Goal: Information Seeking & Learning: Learn about a topic

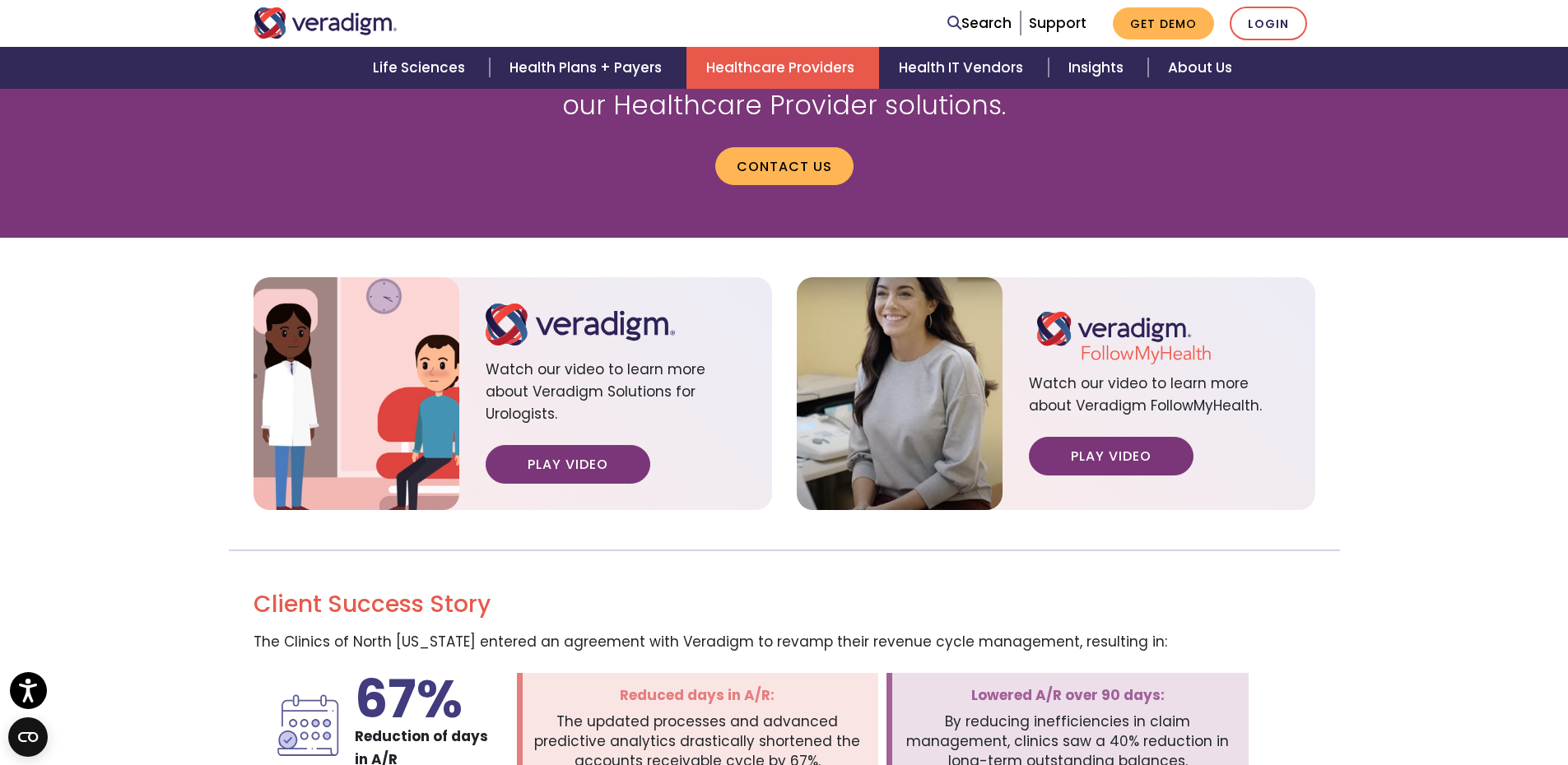
scroll to position [1905, 0]
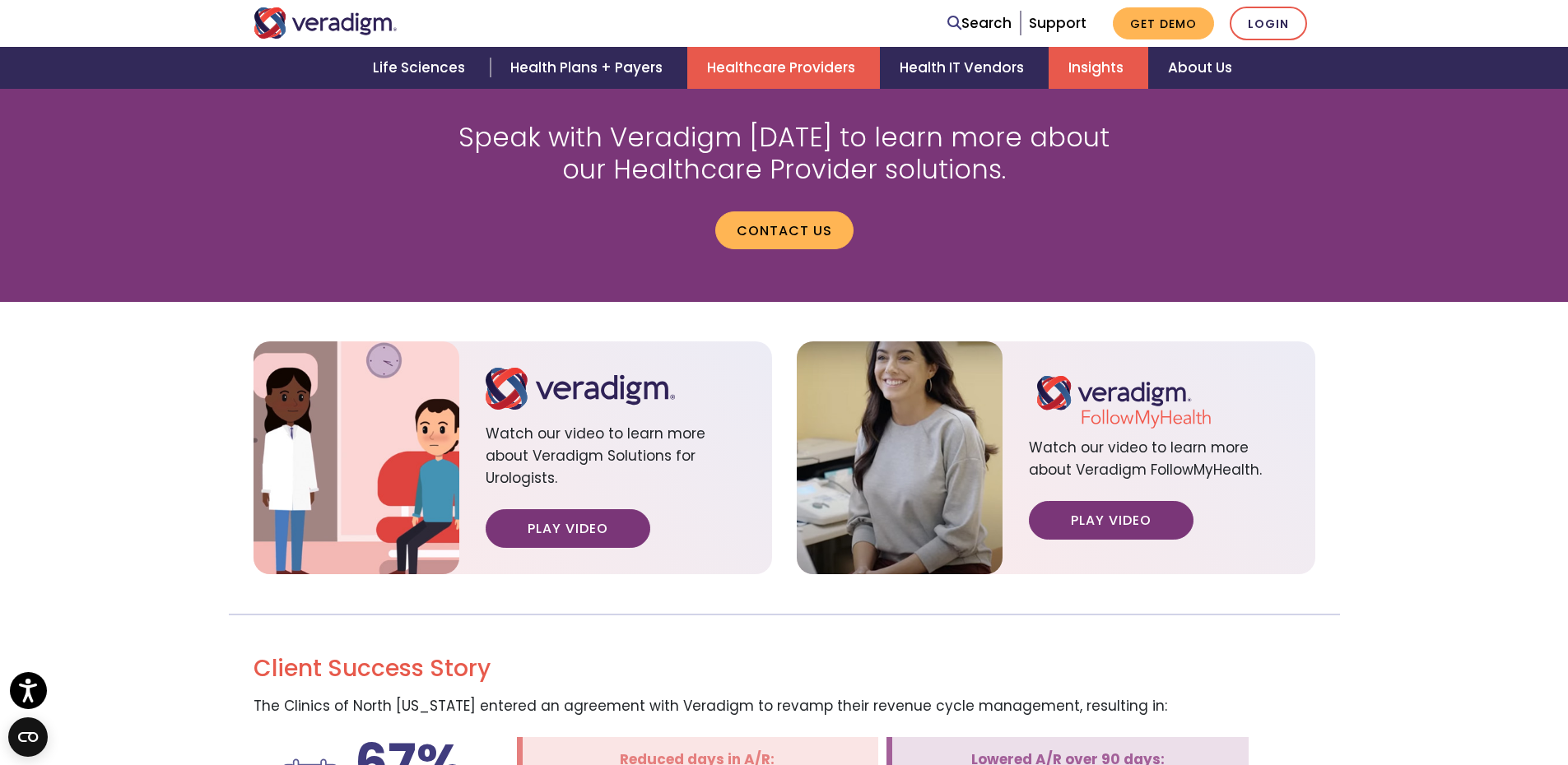
click at [1073, 53] on link "Insights" at bounding box center [1098, 67] width 100 height 42
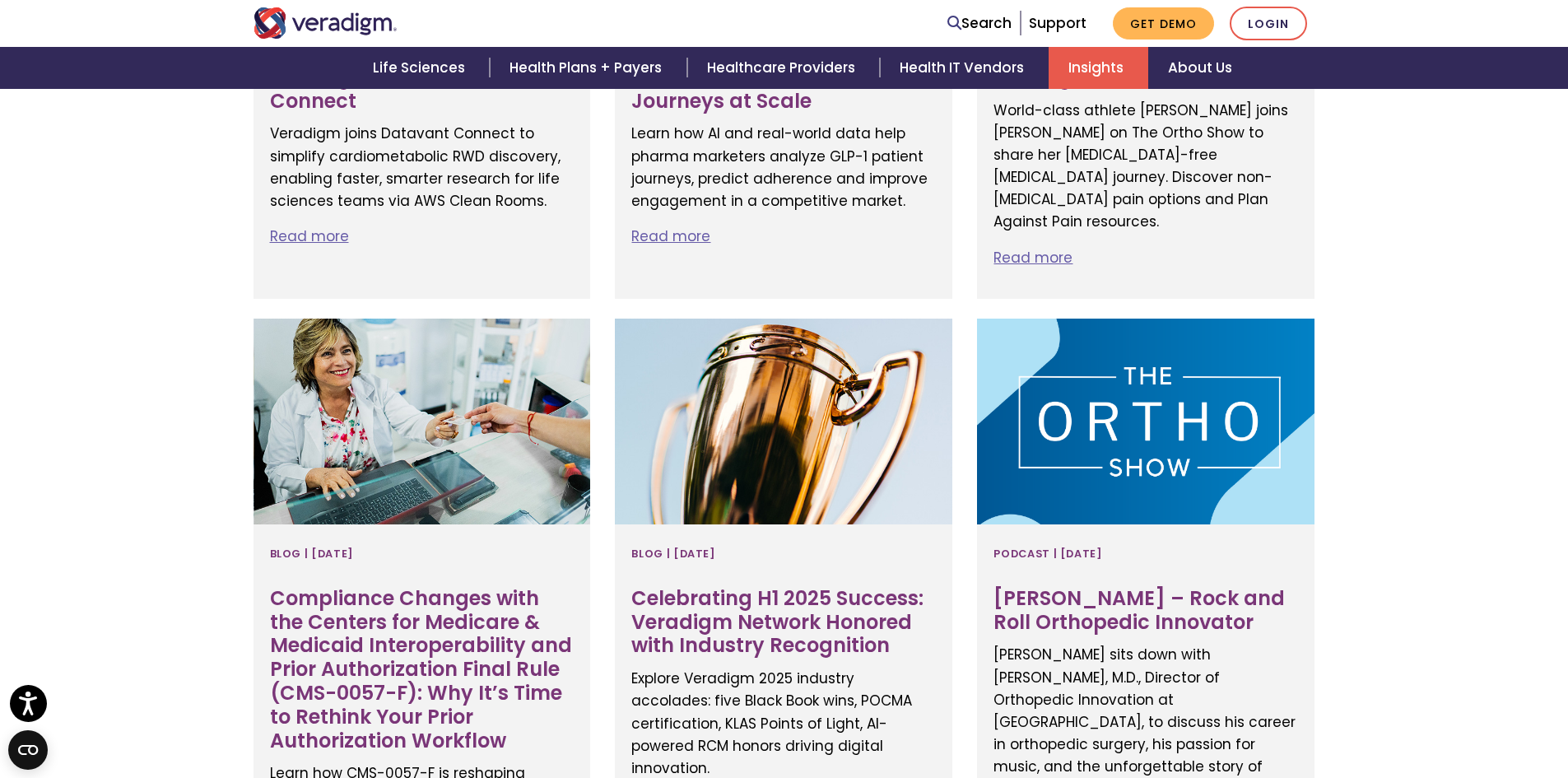
scroll to position [1008, 0]
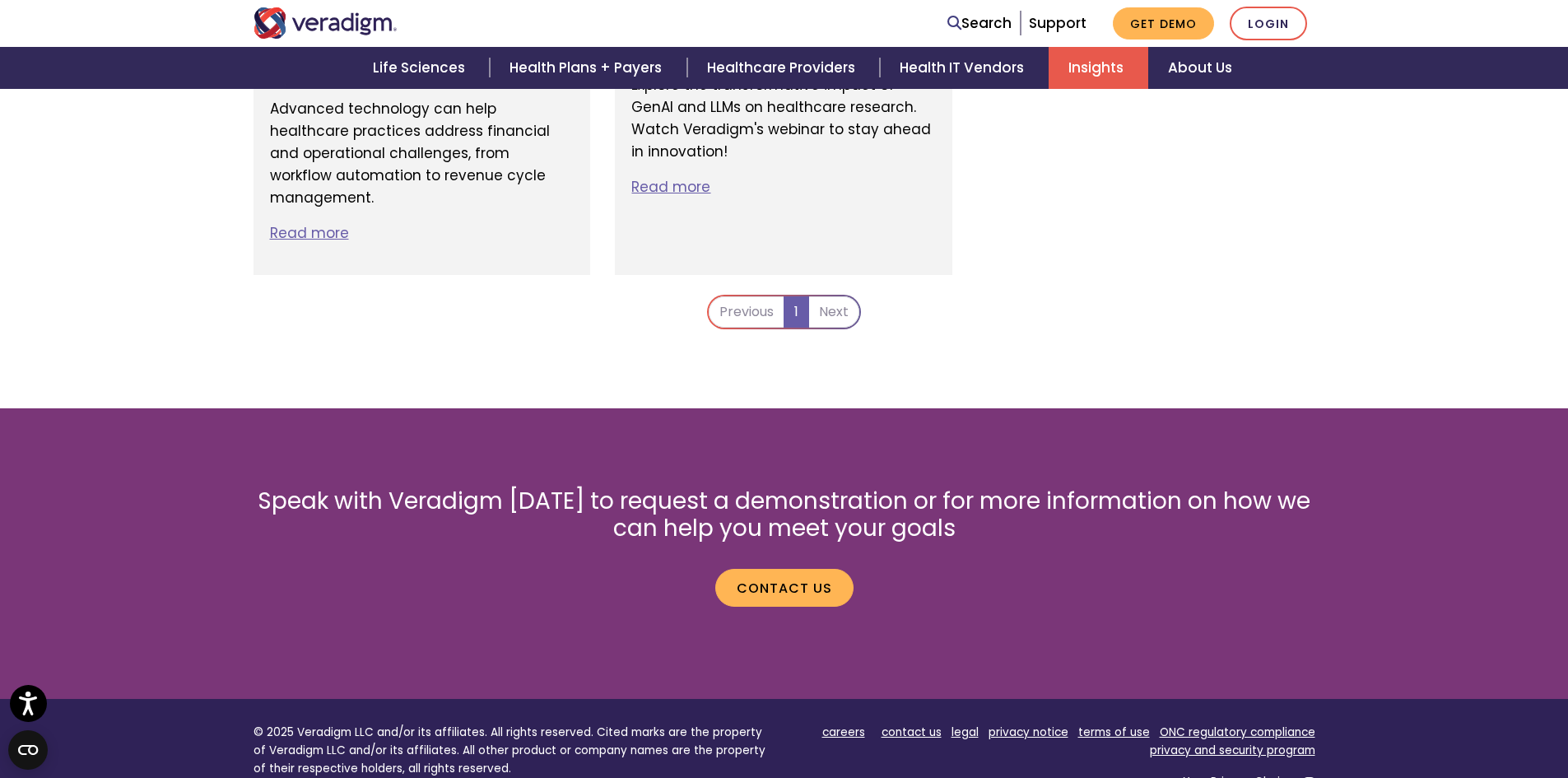
scroll to position [1611, 0]
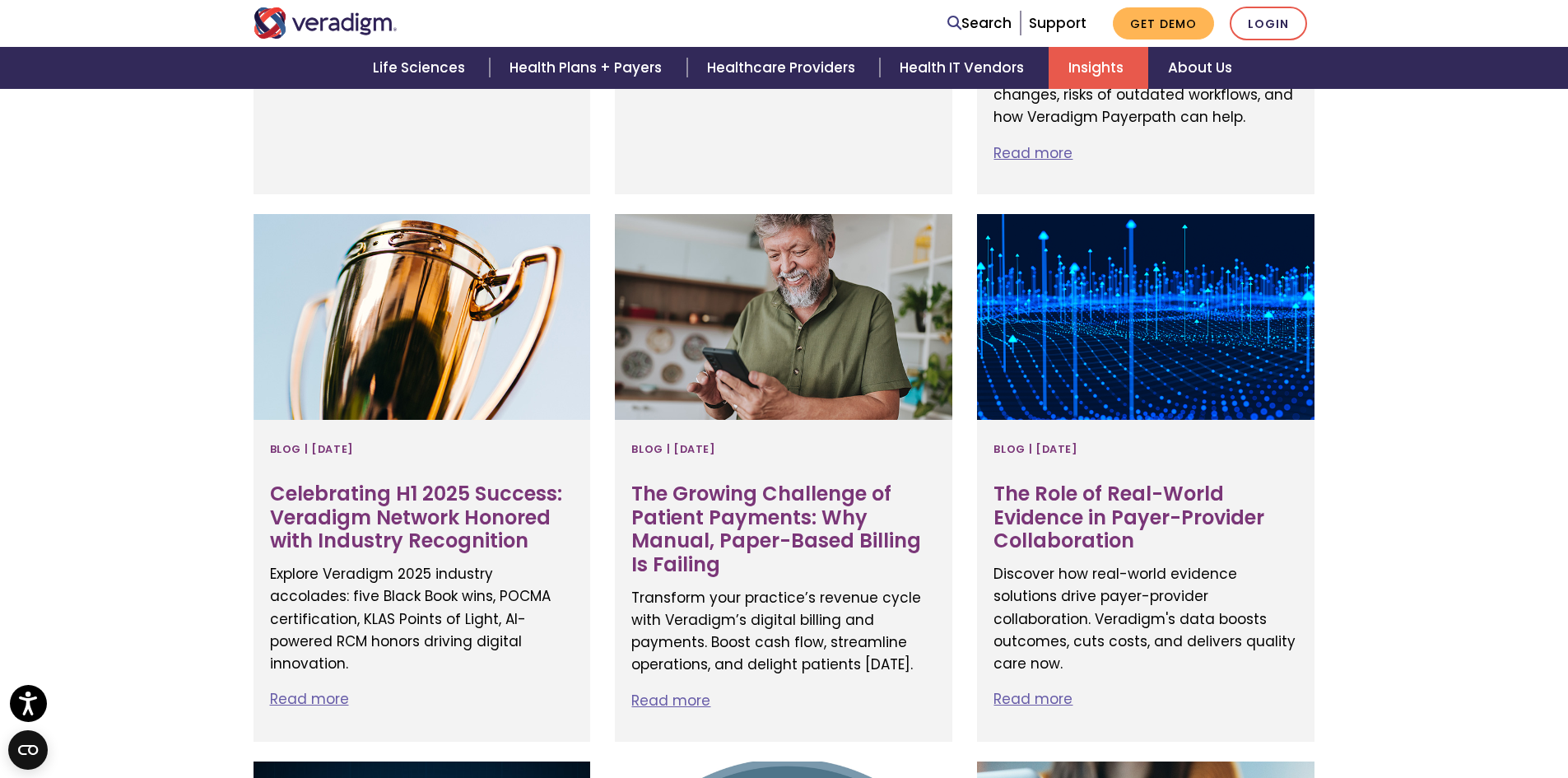
scroll to position [1193, 0]
